Goal: Transaction & Acquisition: Purchase product/service

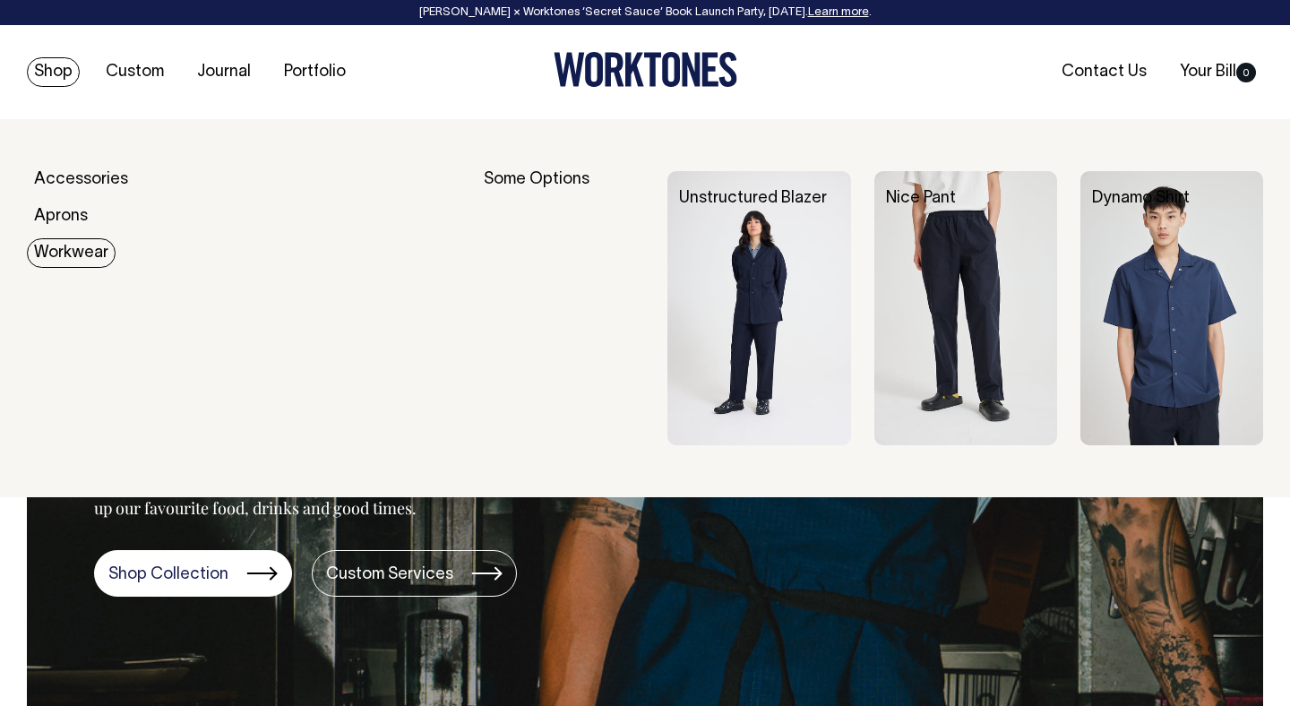
click at [73, 254] on link "Workwear" at bounding box center [71, 253] width 89 height 30
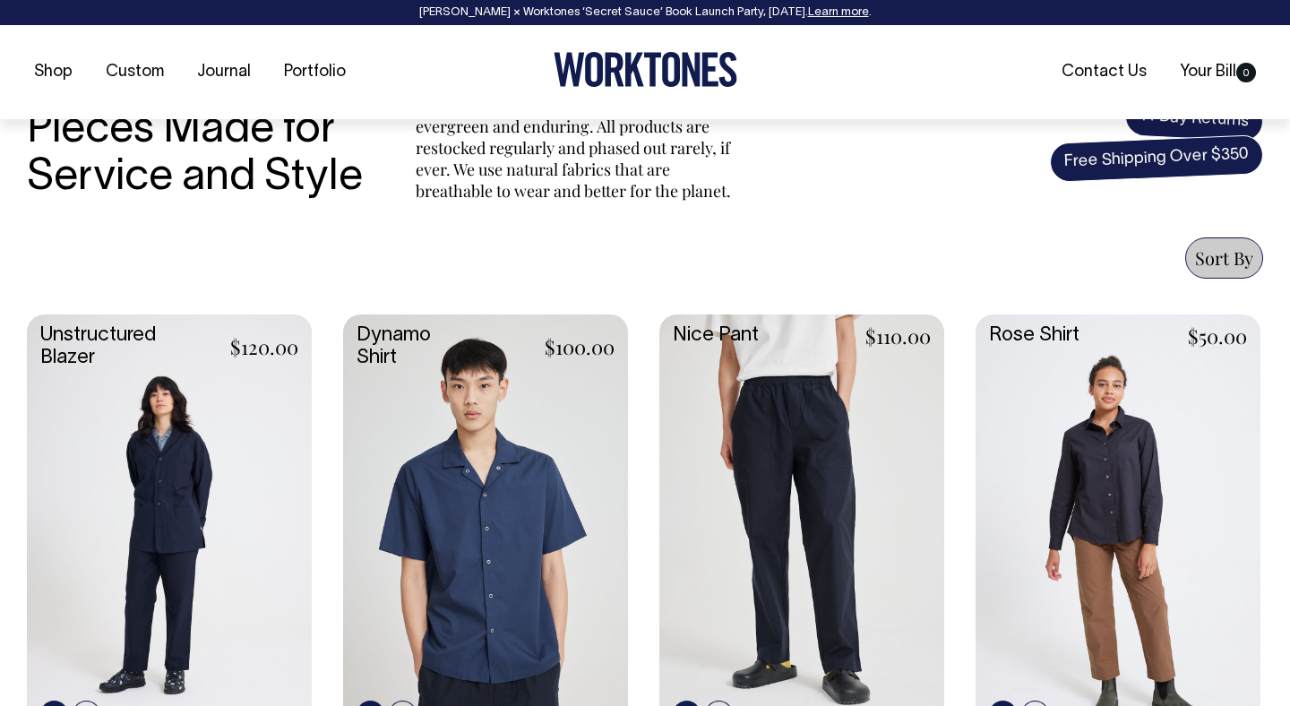
scroll to position [578, 0]
click at [788, 572] on link at bounding box center [801, 526] width 285 height 424
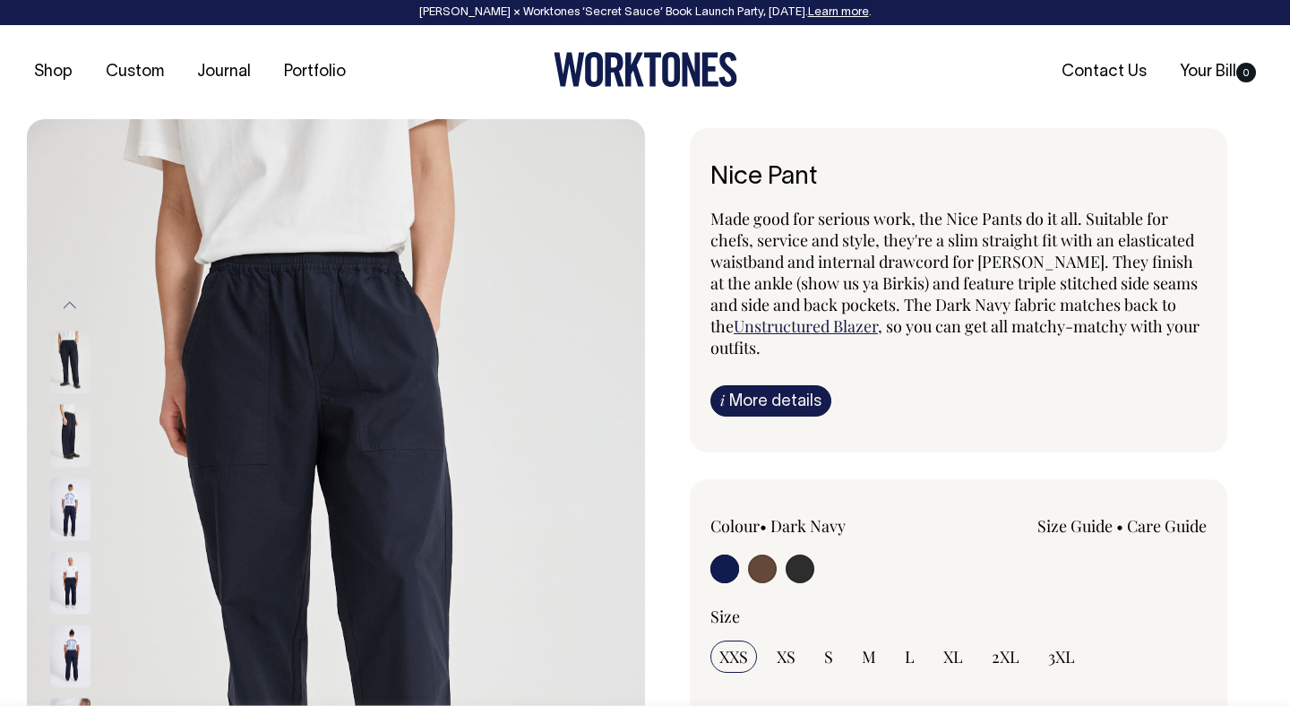
click at [75, 432] on img at bounding box center [70, 436] width 40 height 63
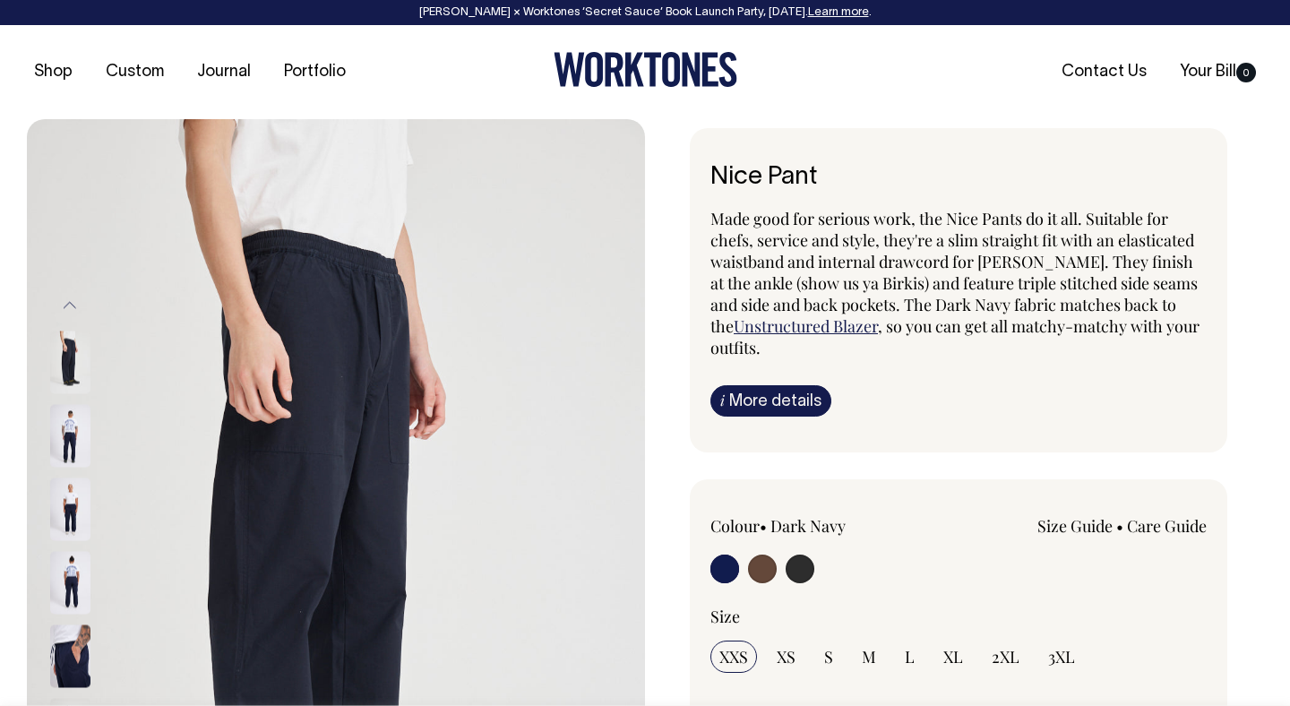
click at [73, 447] on img at bounding box center [70, 436] width 40 height 63
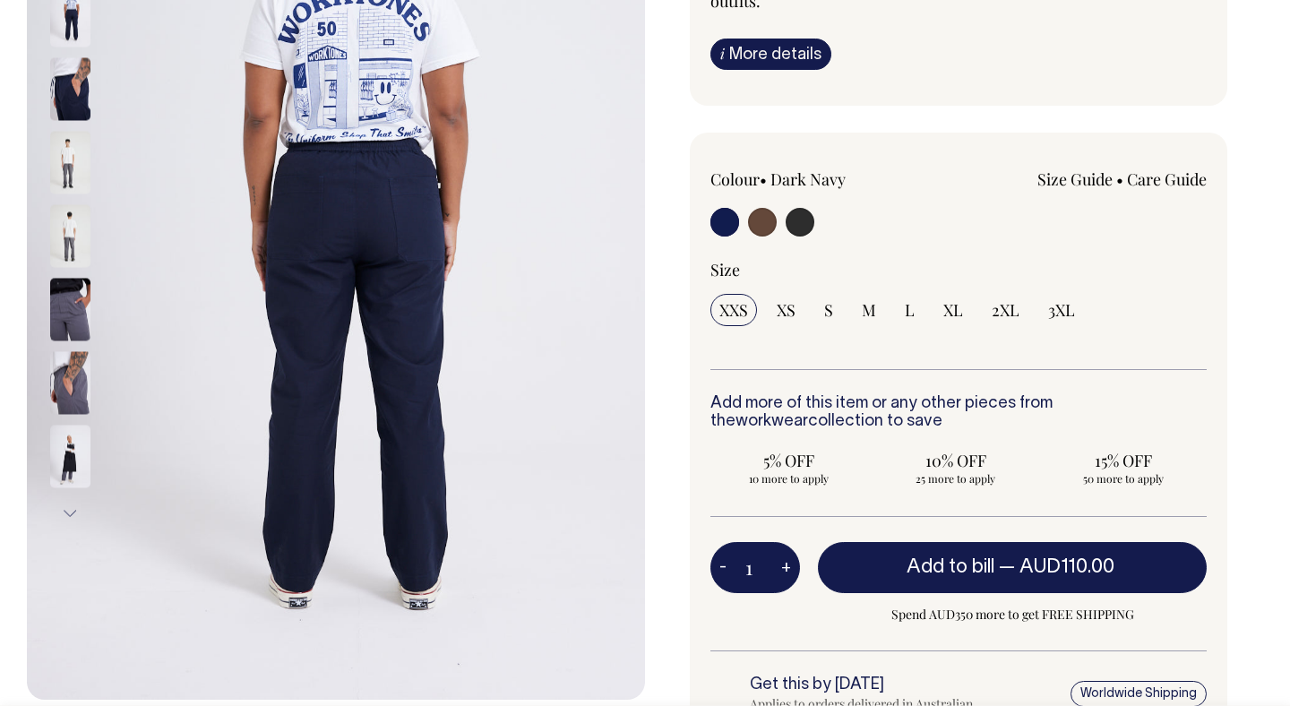
scroll to position [347, 0]
click at [82, 455] on img at bounding box center [70, 456] width 40 height 63
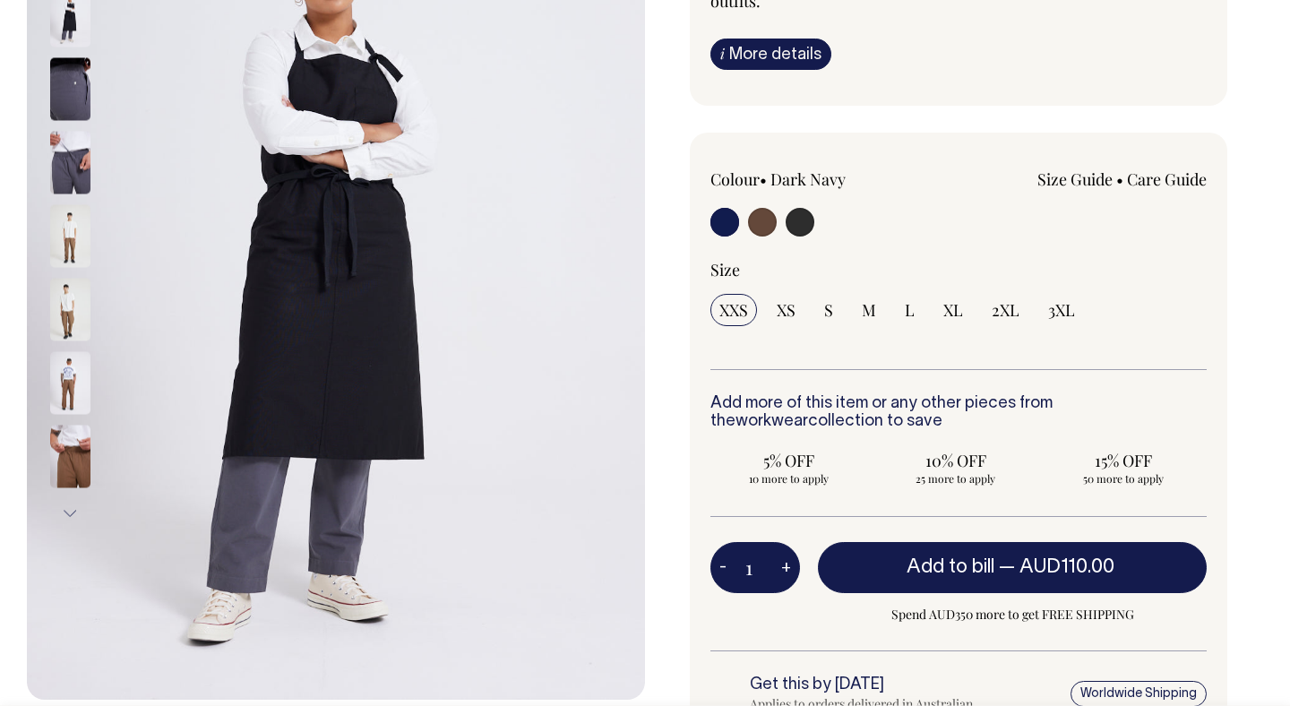
click at [70, 456] on img at bounding box center [70, 456] width 40 height 63
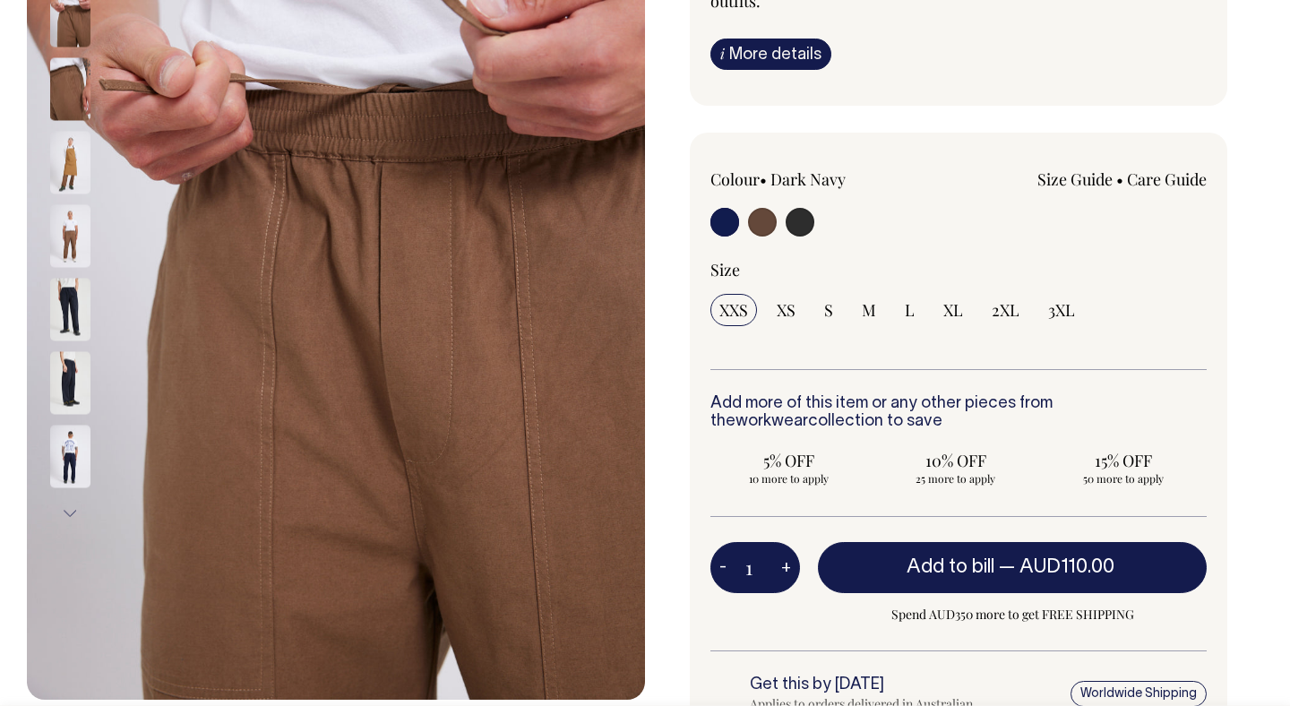
click at [72, 314] on img at bounding box center [70, 310] width 40 height 63
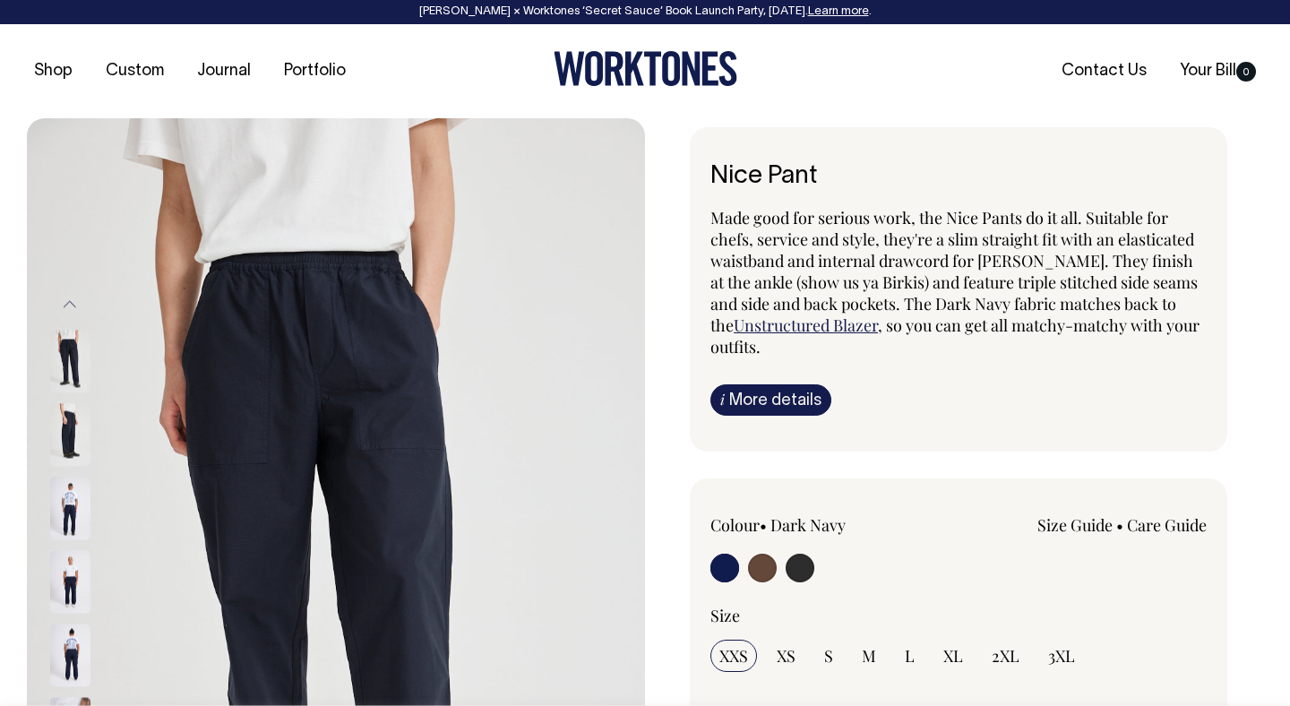
scroll to position [0, 0]
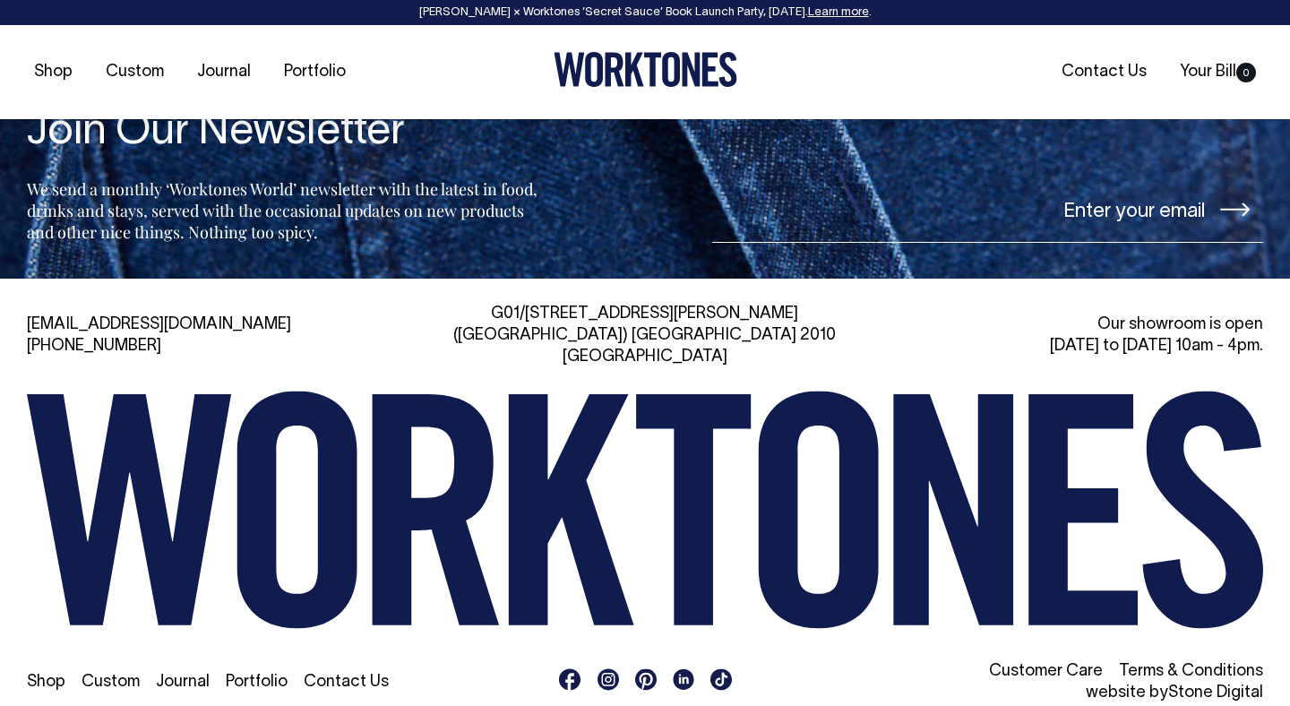
scroll to position [1955, 0]
